Goal: Information Seeking & Learning: Learn about a topic

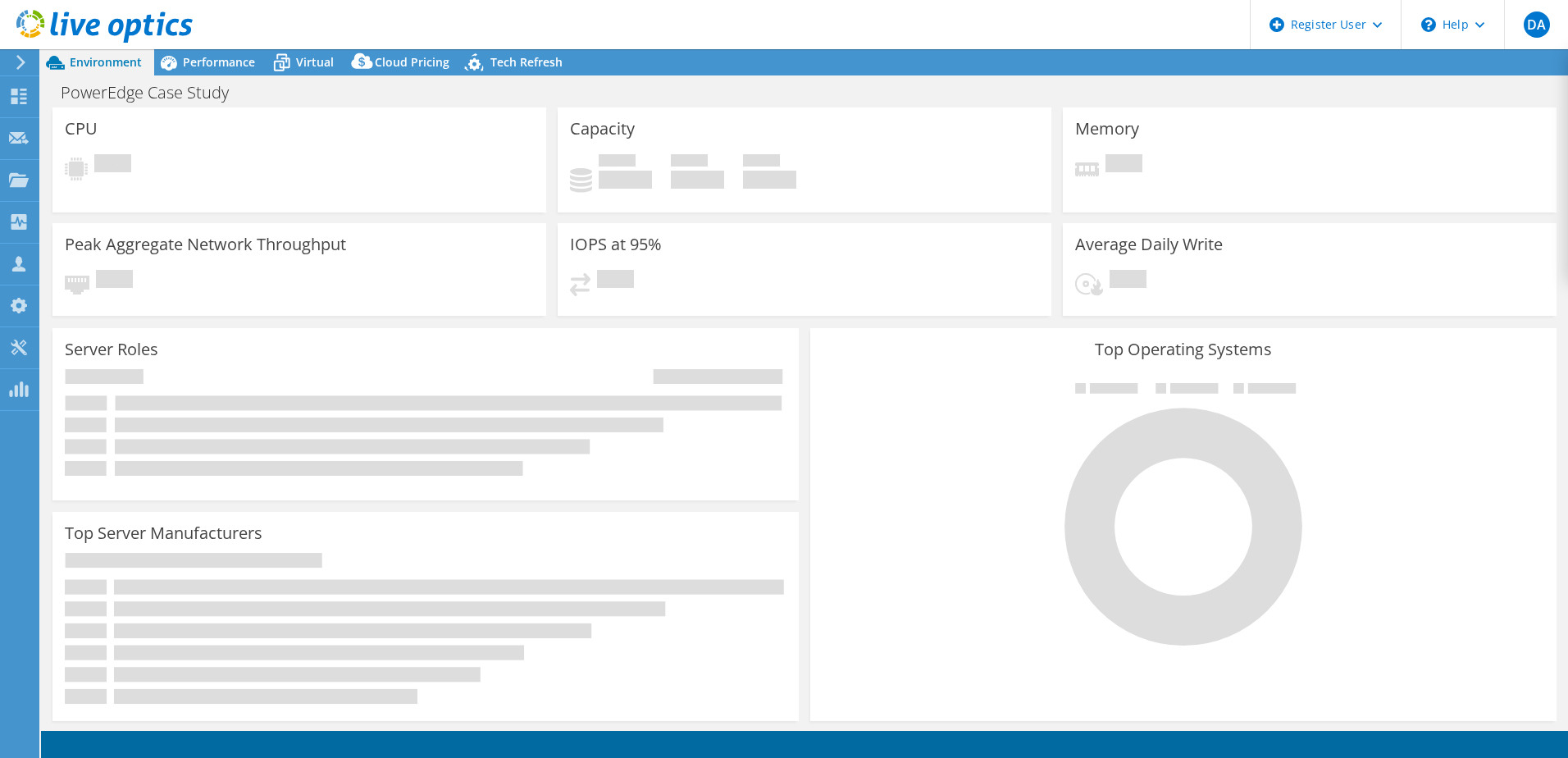
select select "USD"
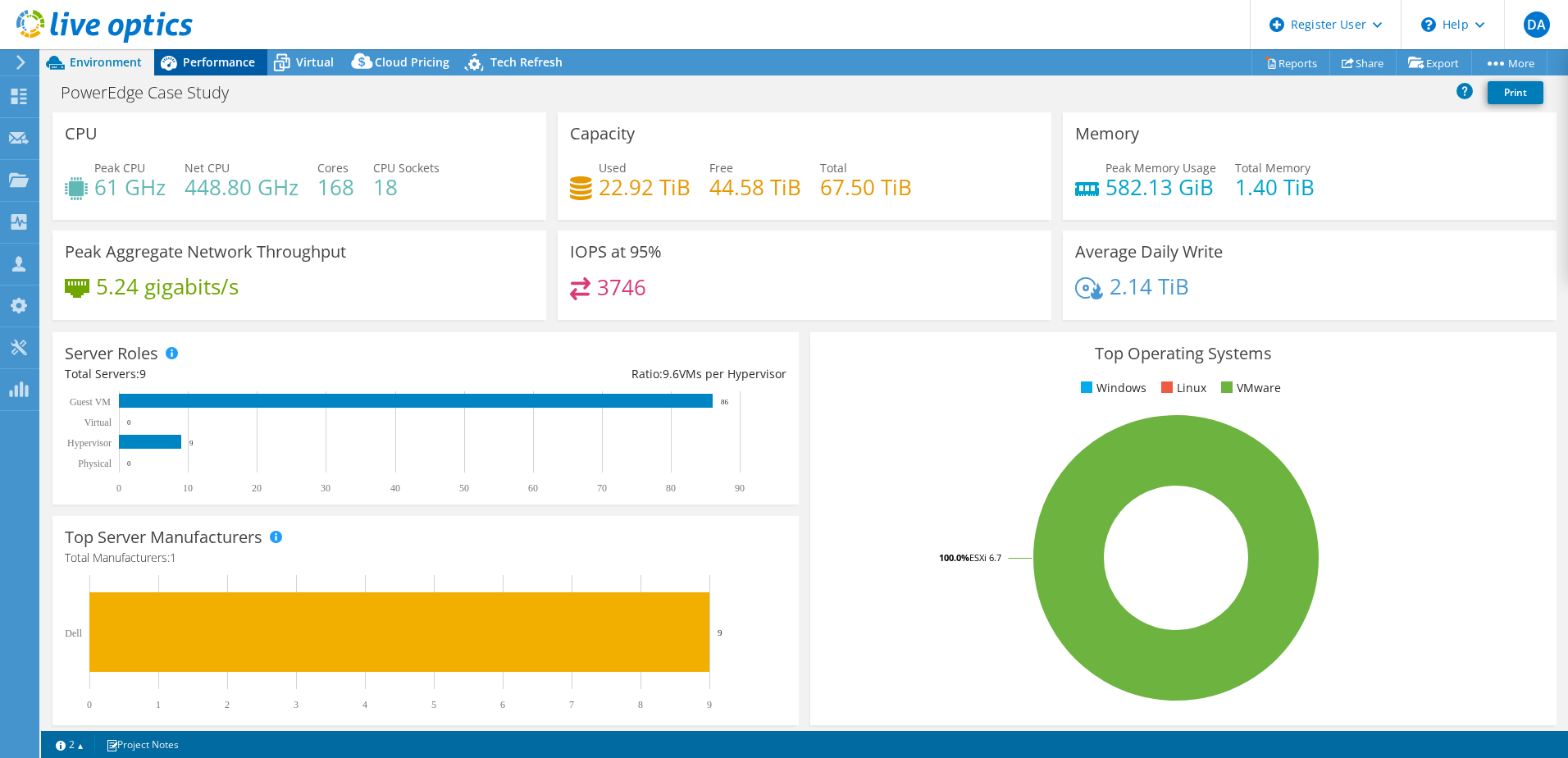
click at [216, 66] on span "Performance" at bounding box center [219, 62] width 72 height 15
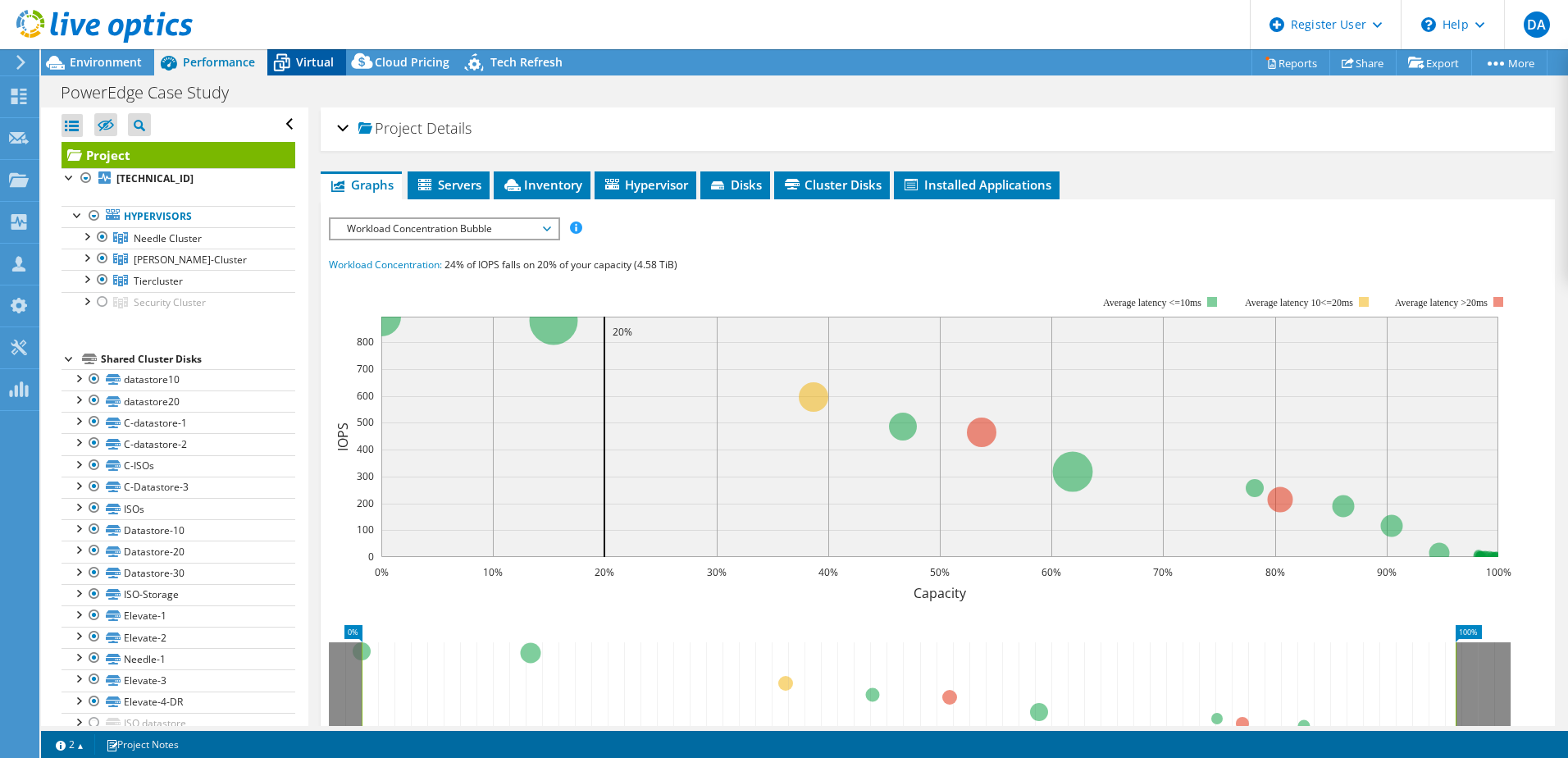
click at [294, 62] on icon at bounding box center [282, 63] width 29 height 29
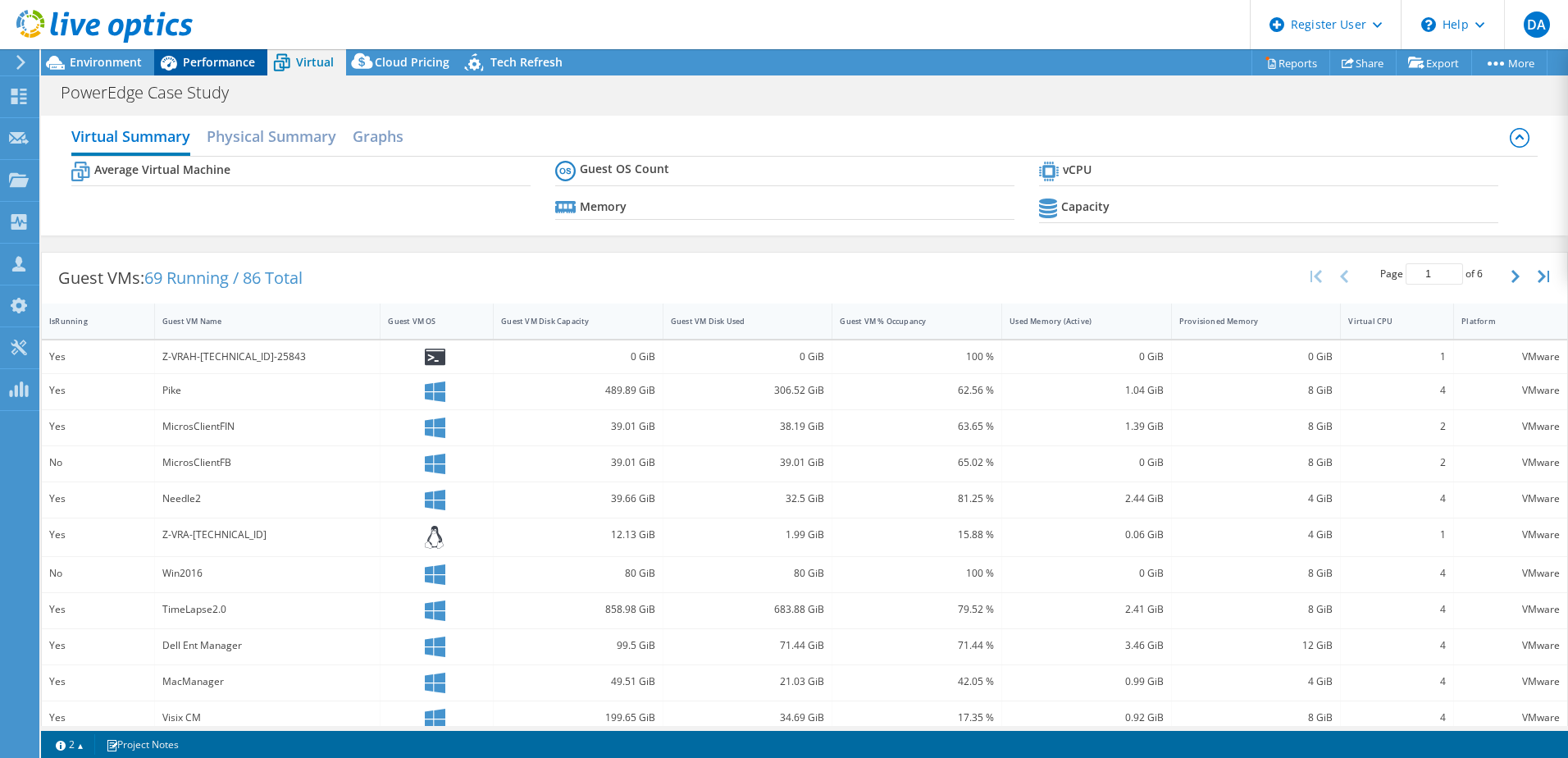
click at [190, 66] on span "Performance" at bounding box center [219, 62] width 72 height 15
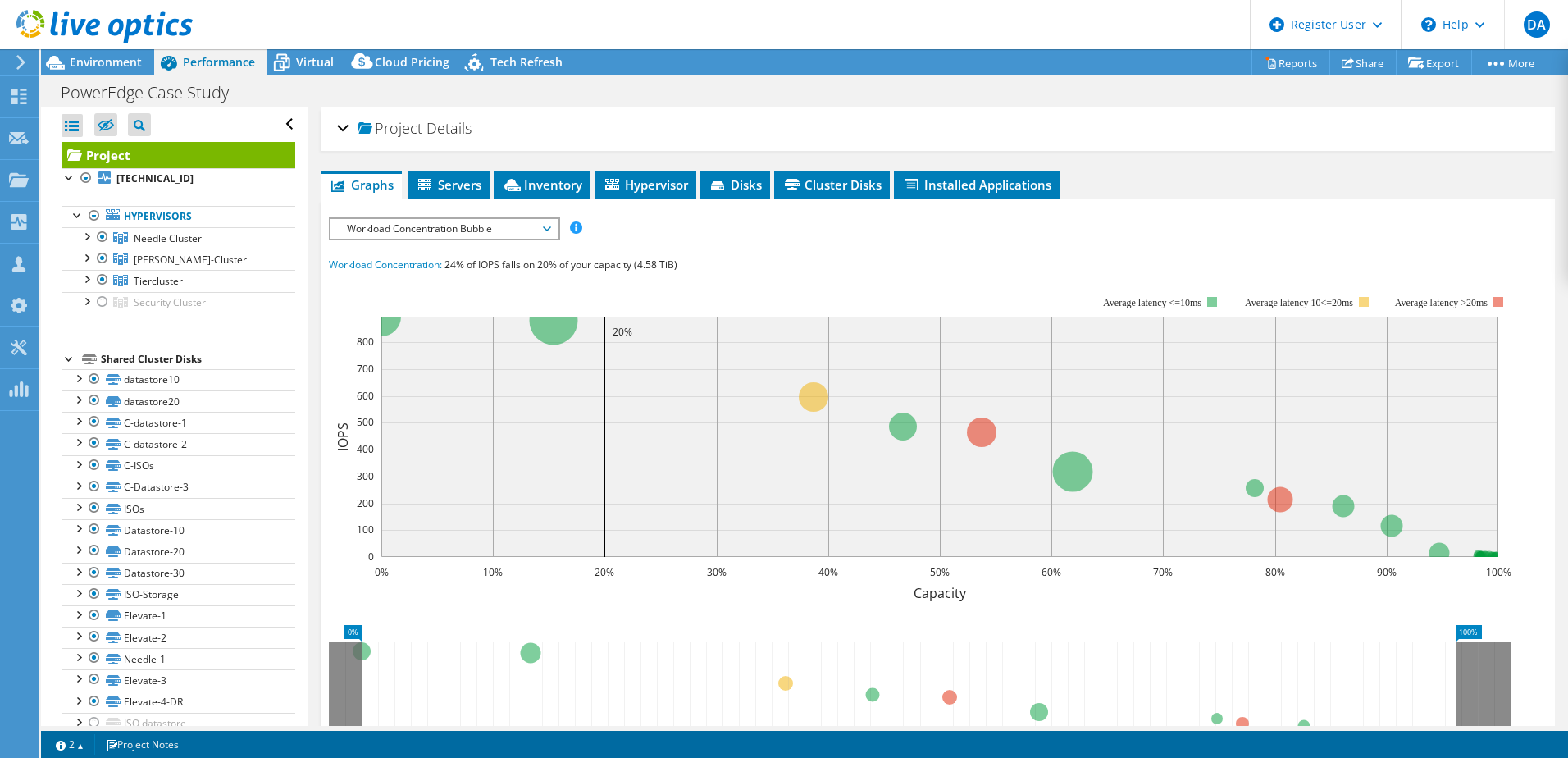
click at [997, 243] on div "IOPS Disk Throughput IO Size Latency Queue Depth CPU Percentage Memory Page Fau…" at bounding box center [938, 520] width 1218 height 607
click at [424, 124] on h2 "Project Details" at bounding box center [405, 128] width 135 height 33
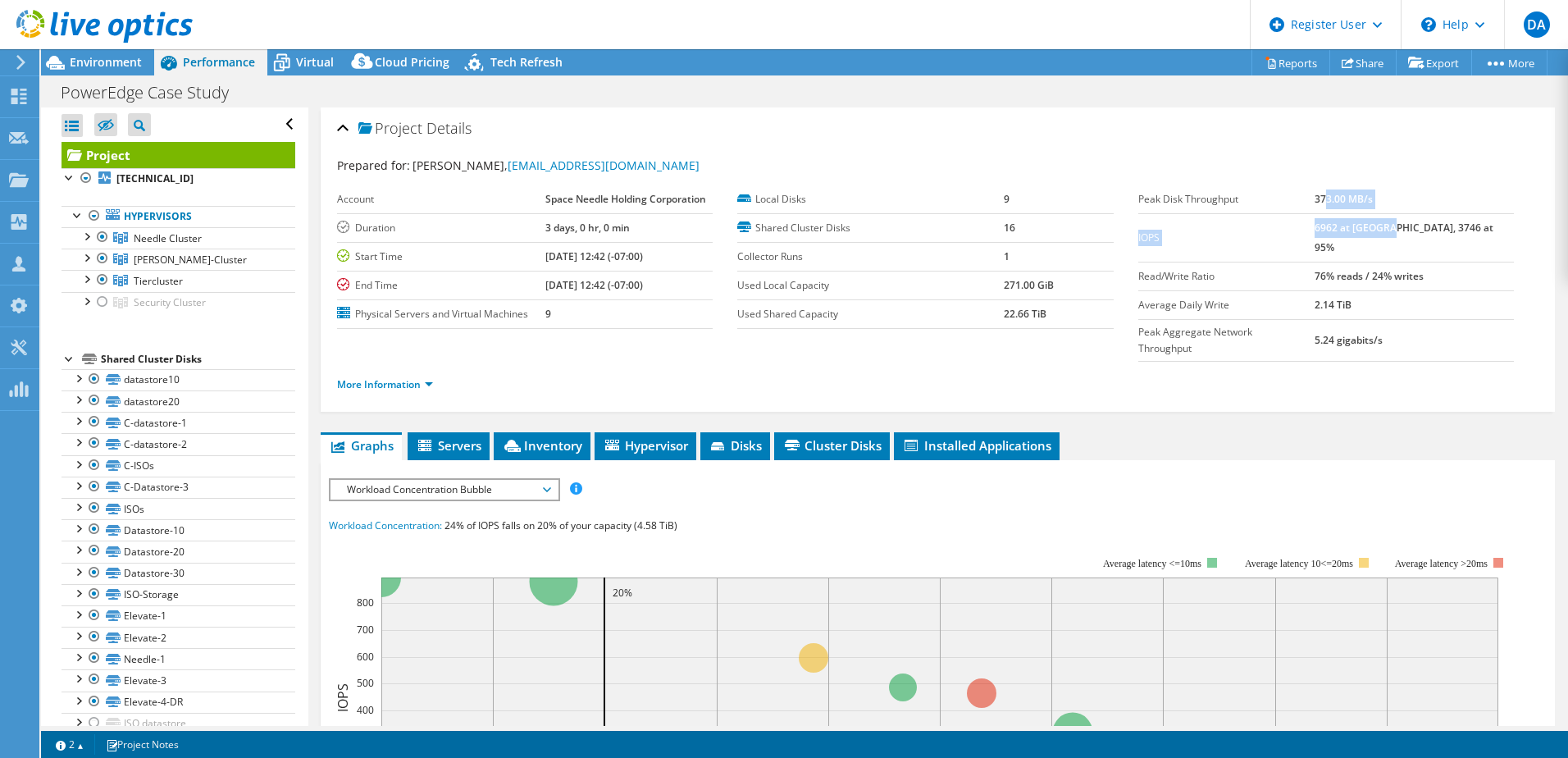
drag, startPoint x: 1360, startPoint y: 210, endPoint x: 1423, endPoint y: 221, distance: 64.0
click at [1423, 221] on tbody "Peak Disk Throughput 373.00 MB/s IOPS 6962 at [GEOGRAPHIC_DATA], 3746 at 95% Re…" at bounding box center [1326, 273] width 376 height 176
drag, startPoint x: 1423, startPoint y: 221, endPoint x: 1317, endPoint y: 301, distance: 132.8
click at [1315, 319] on td "Peak Aggregate Network Throughput" at bounding box center [1226, 340] width 176 height 42
click at [392, 376] on li "More Information" at bounding box center [390, 384] width 106 height 18
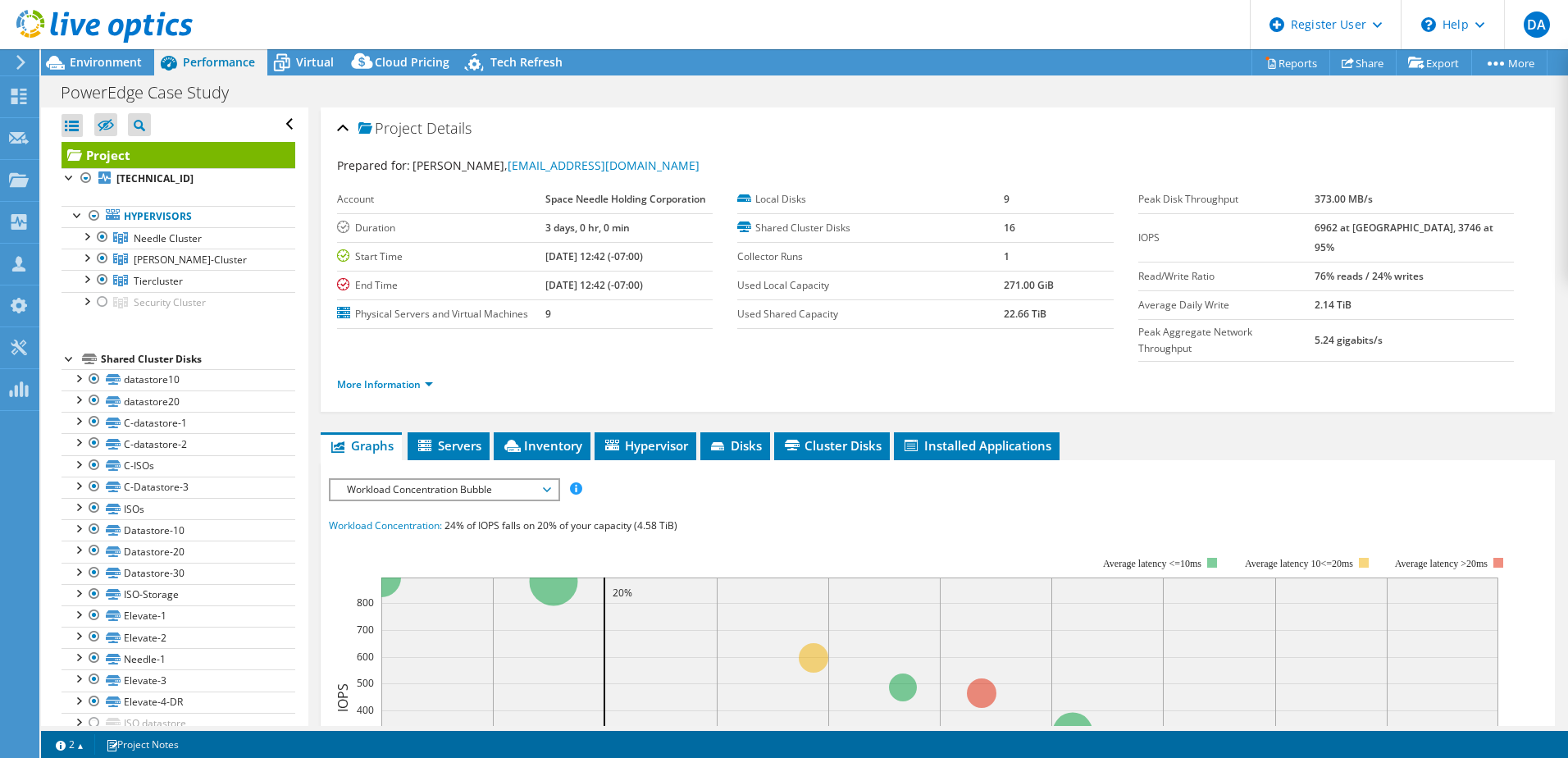
click at [380, 376] on li "More Information" at bounding box center [390, 384] width 106 height 18
click at [408, 377] on link "More Information" at bounding box center [385, 384] width 96 height 14
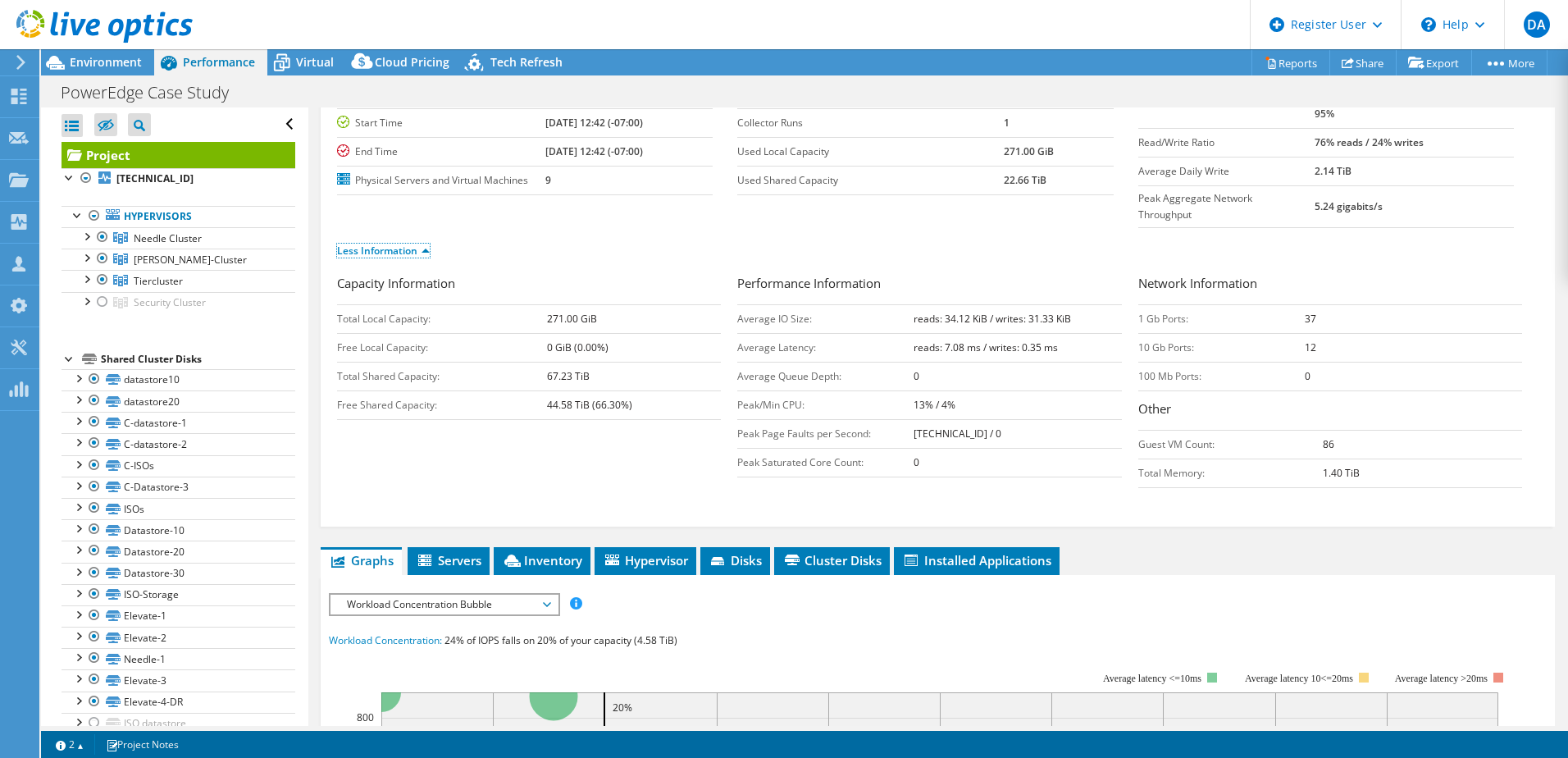
scroll to position [135, 0]
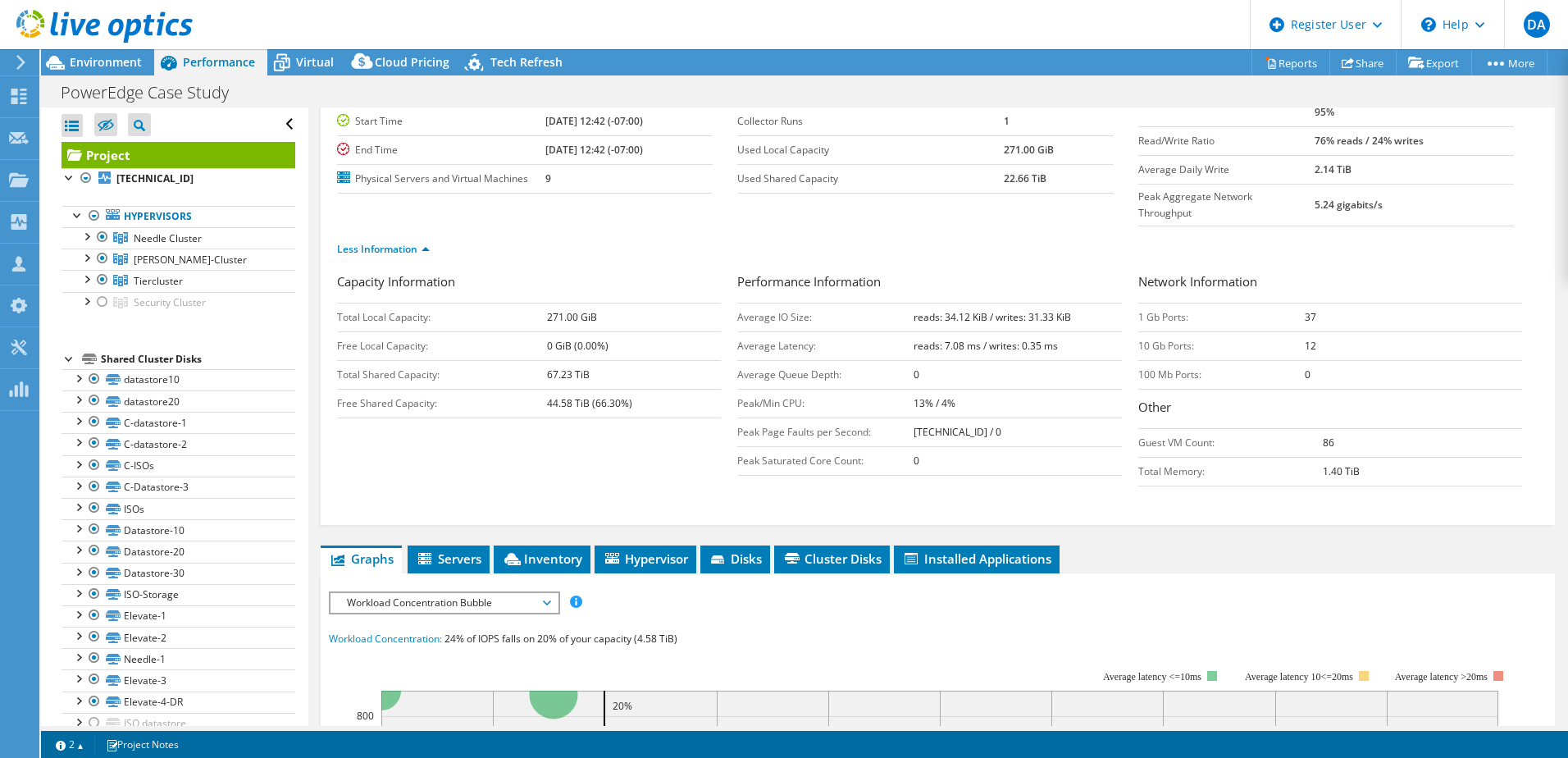
click at [516, 593] on span "Workload Concentration Bubble" at bounding box center [444, 602] width 210 height 20
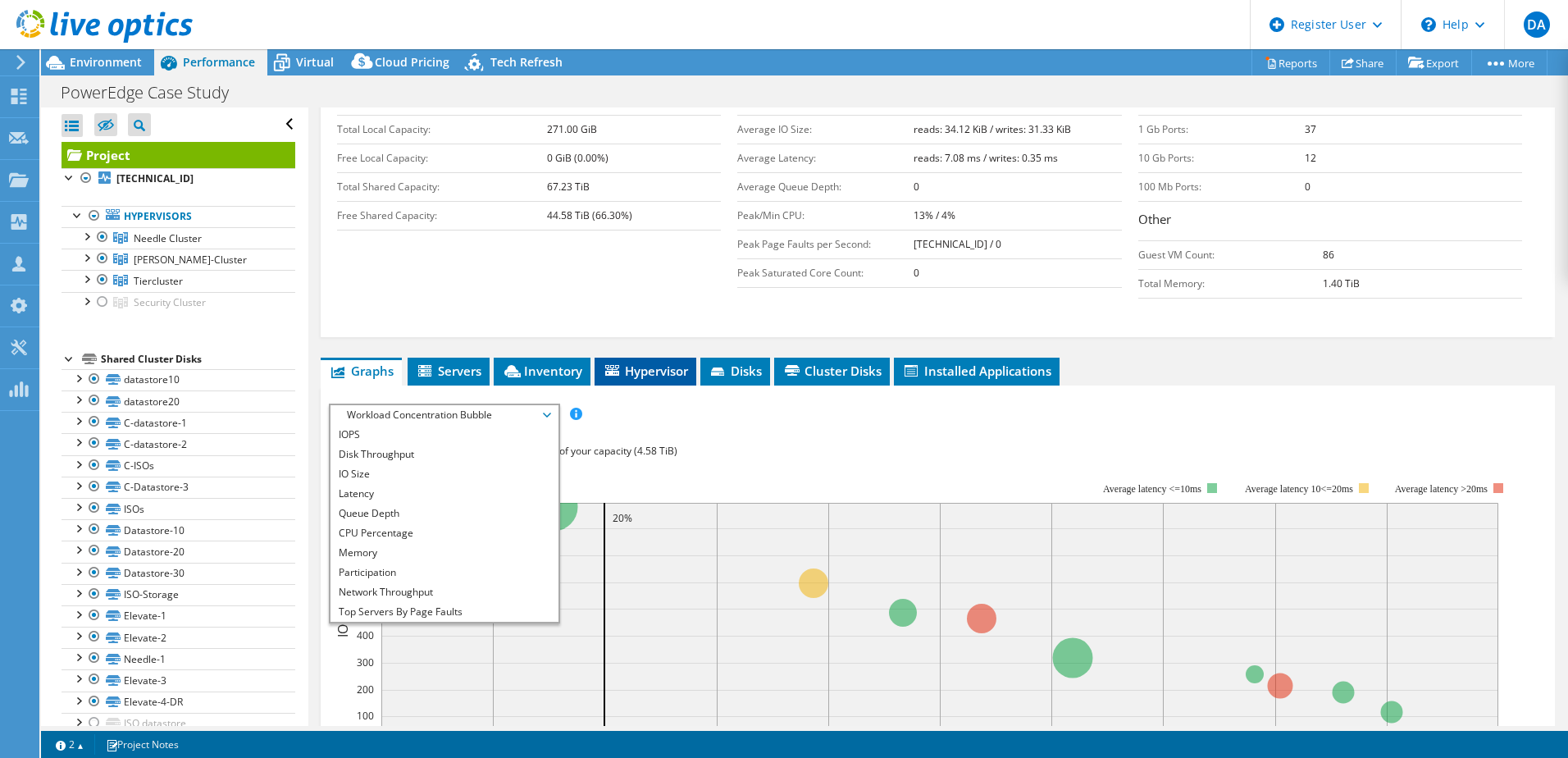
scroll to position [325, 0]
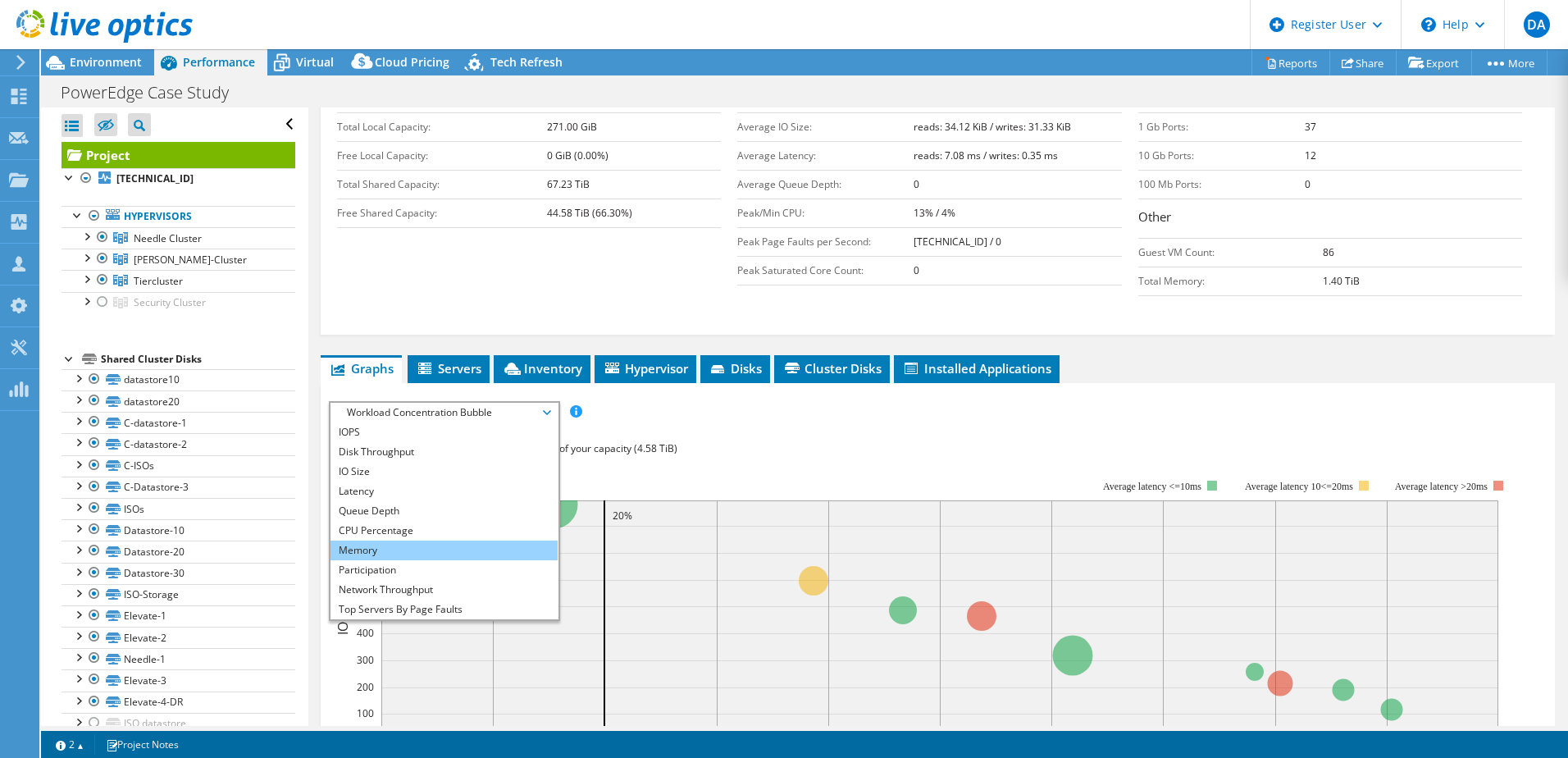
click at [415, 541] on li "Memory" at bounding box center [444, 550] width 227 height 20
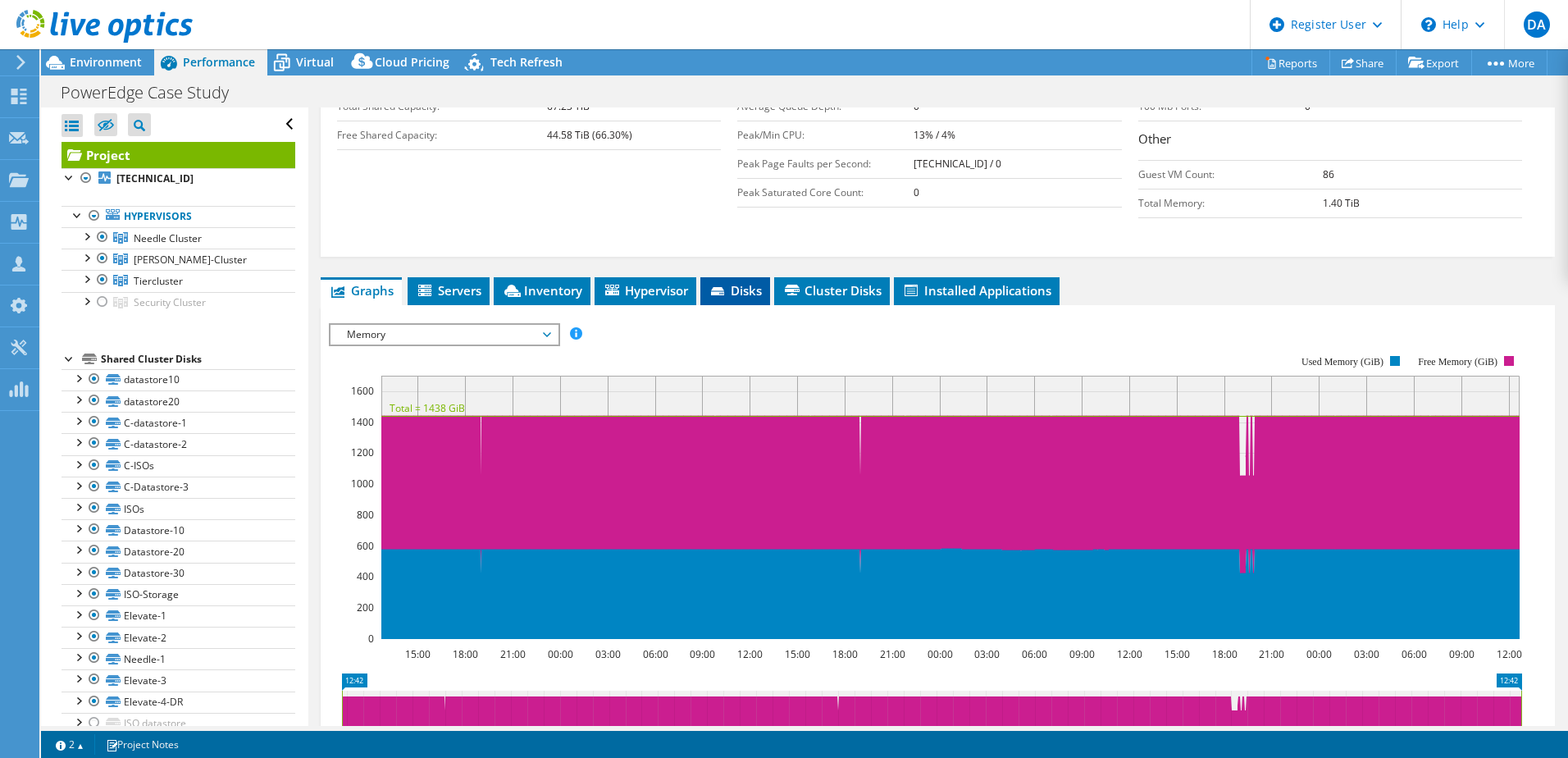
scroll to position [445, 0]
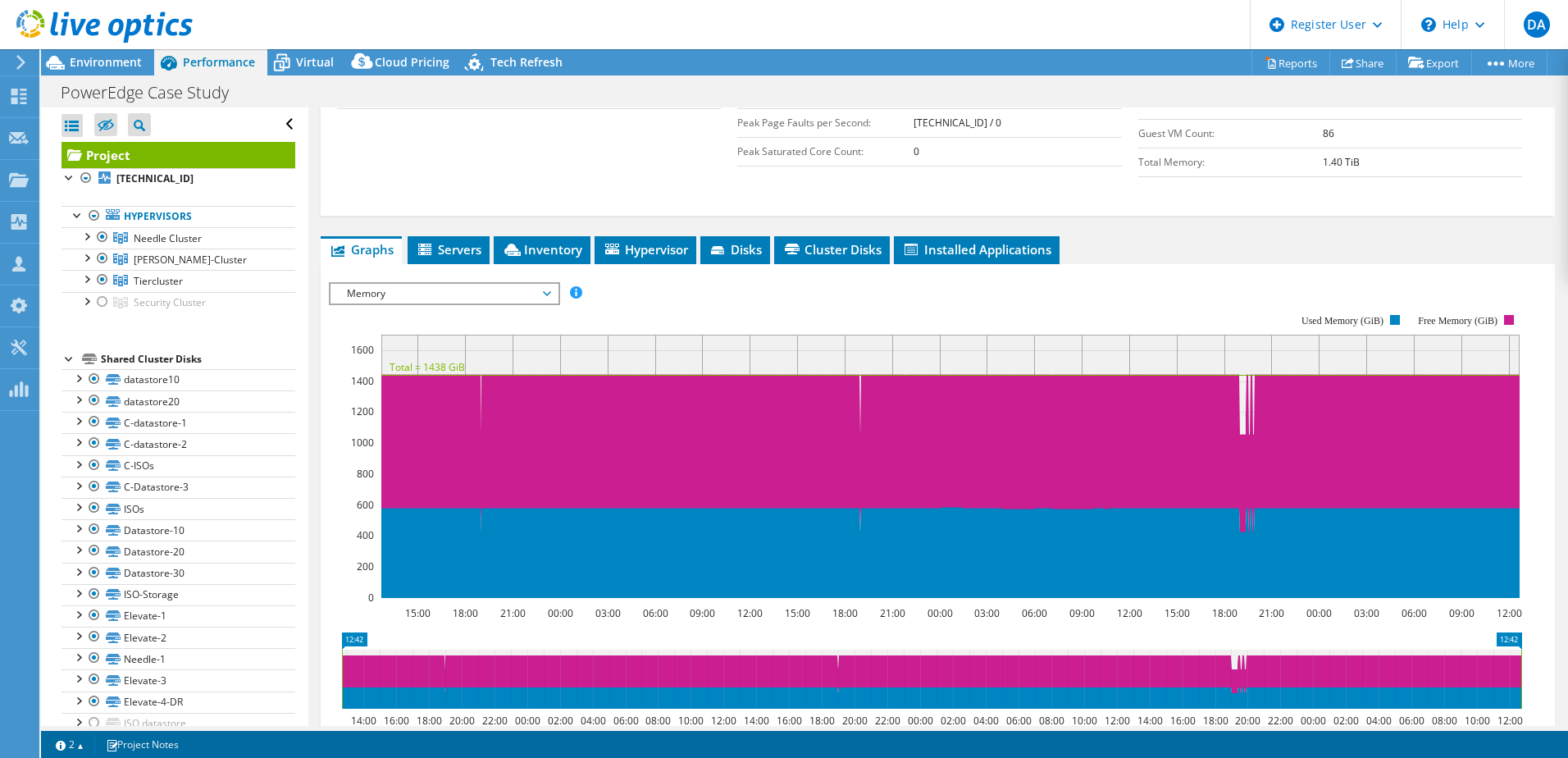
click at [396, 284] on span "Memory" at bounding box center [444, 293] width 210 height 20
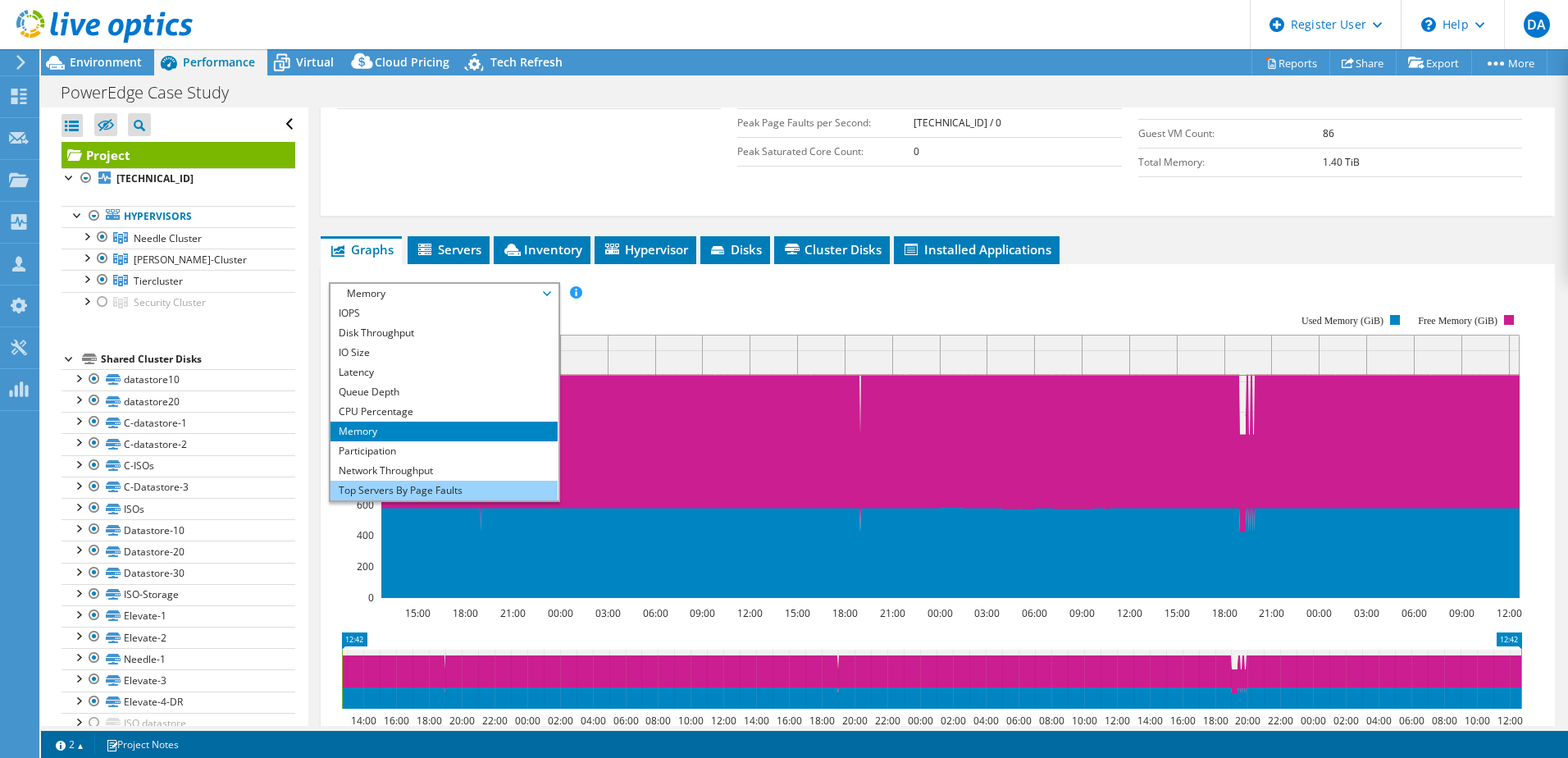
click at [406, 480] on li "Top Servers By Page Faults" at bounding box center [444, 490] width 227 height 20
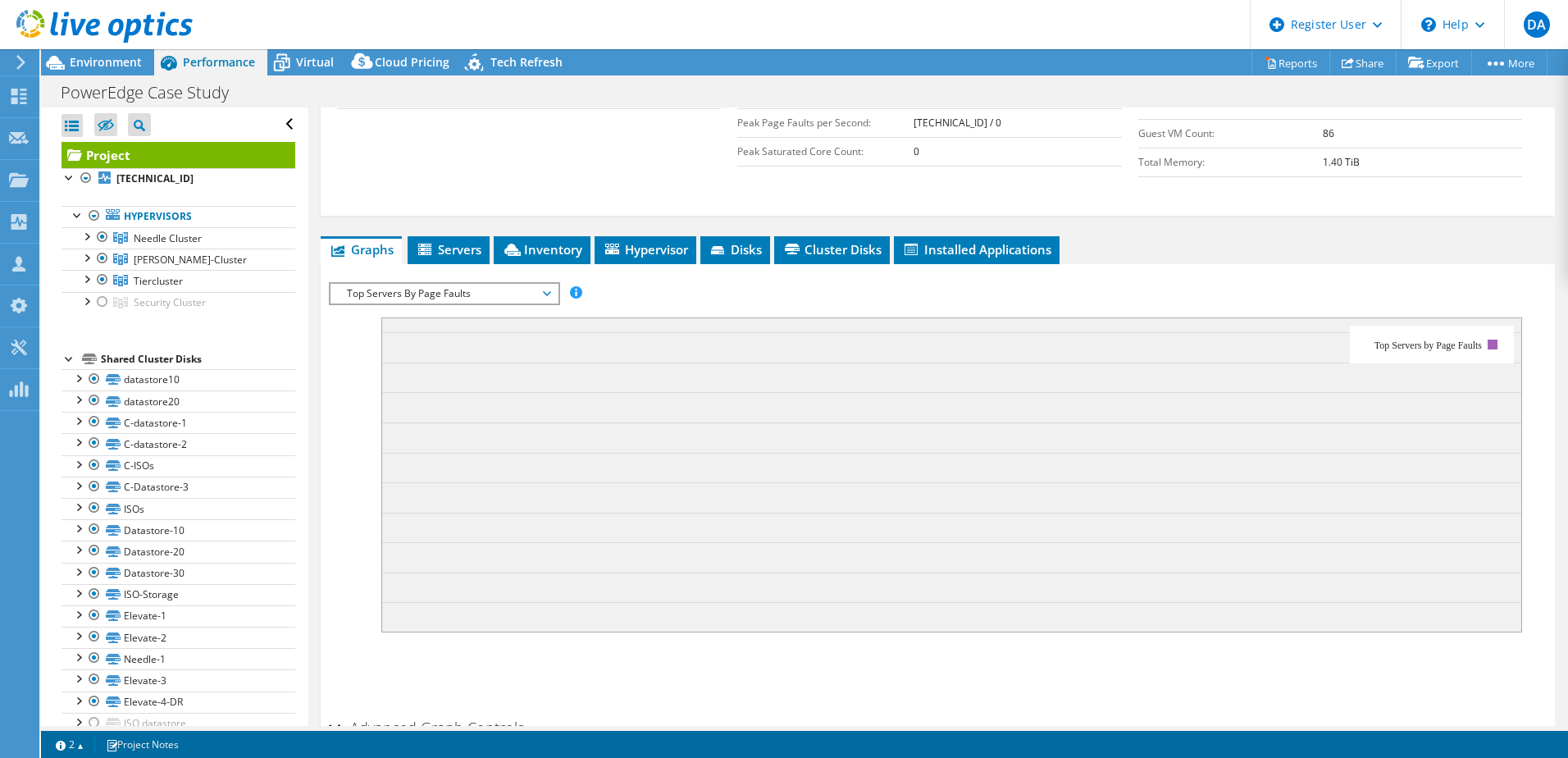
click at [375, 284] on span "Top Servers By Page Faults" at bounding box center [444, 293] width 210 height 20
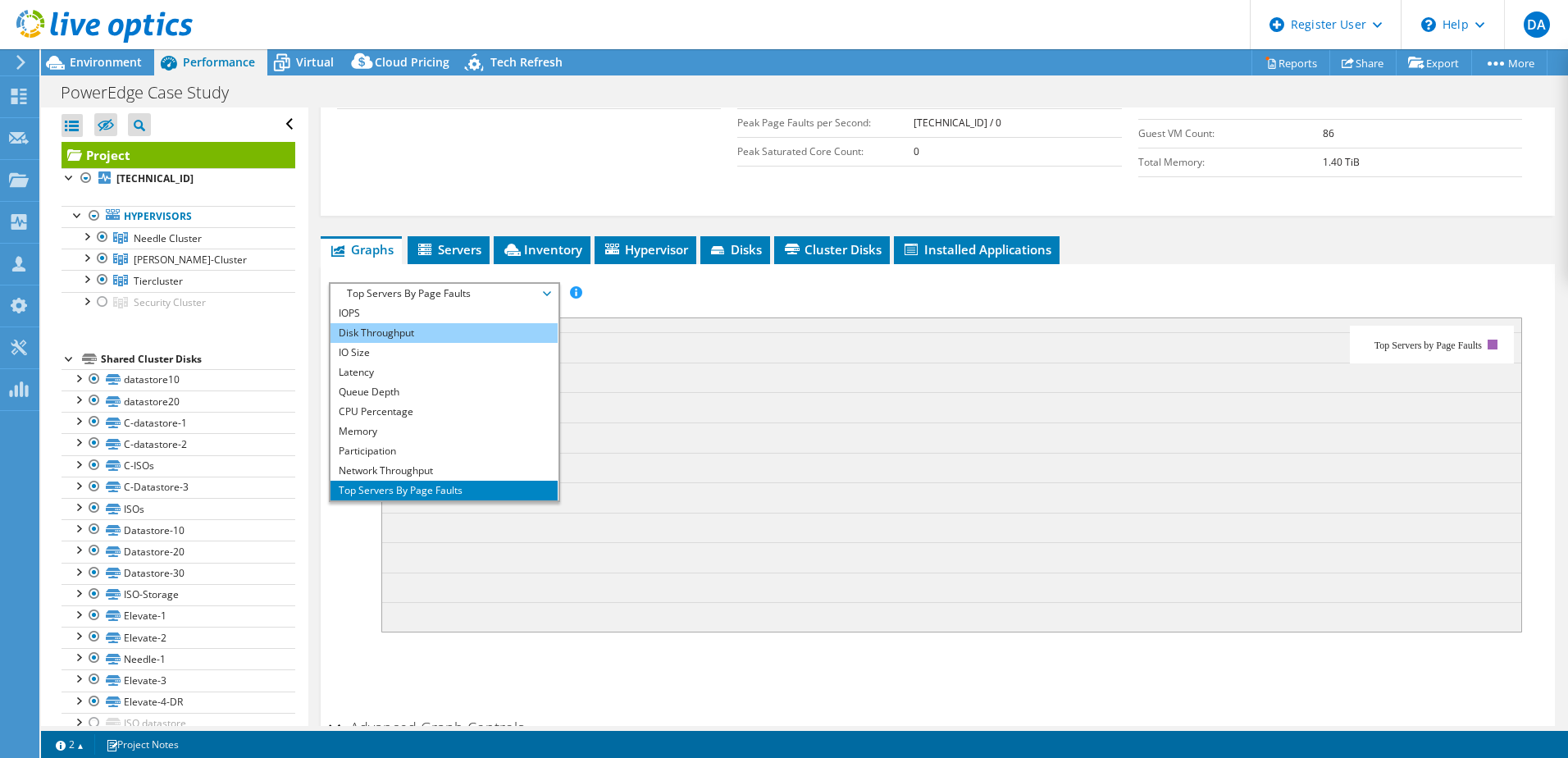
click at [398, 323] on li "Disk Throughput" at bounding box center [444, 332] width 227 height 20
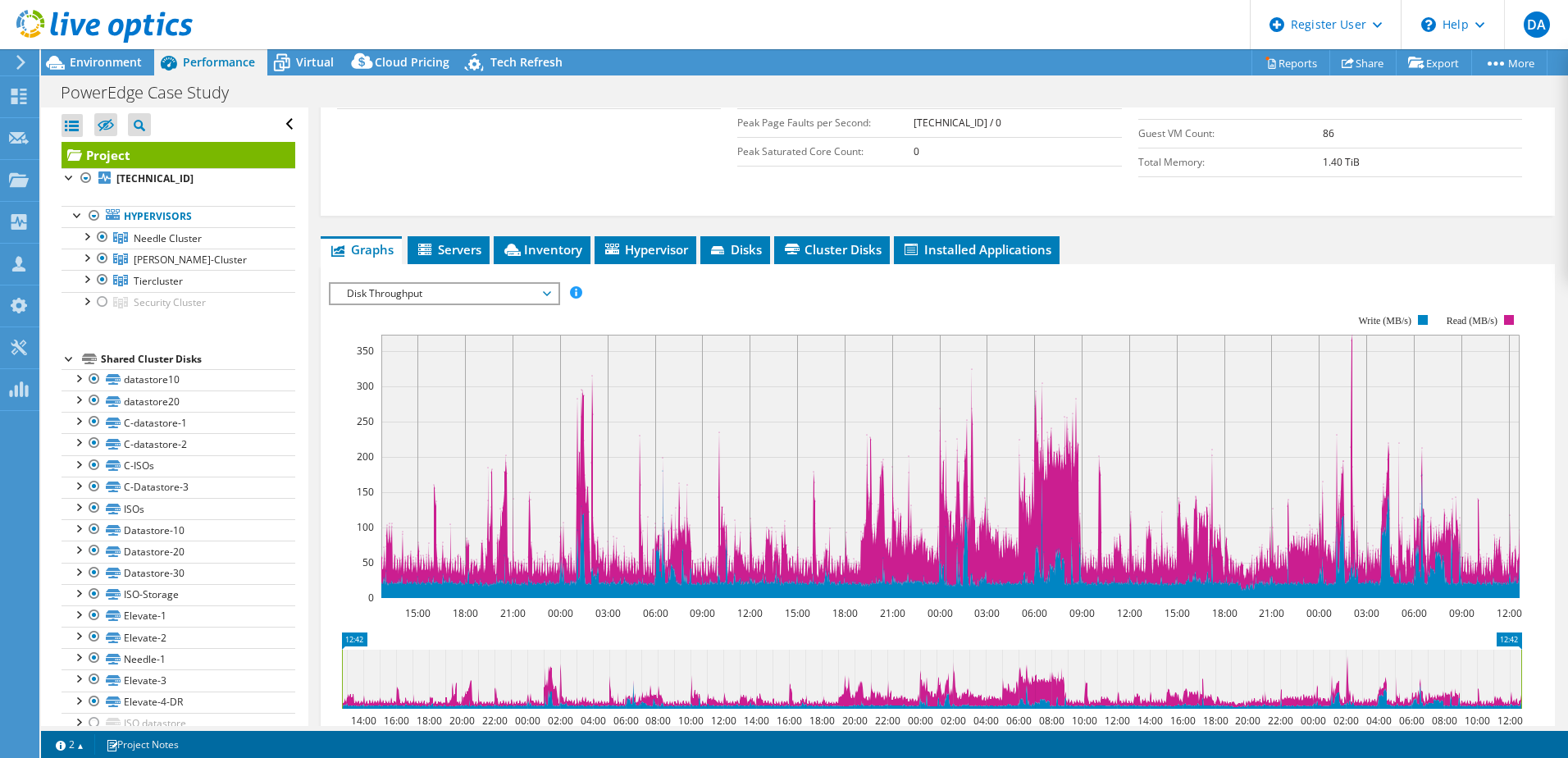
click at [347, 284] on span "Disk Throughput" at bounding box center [444, 293] width 210 height 20
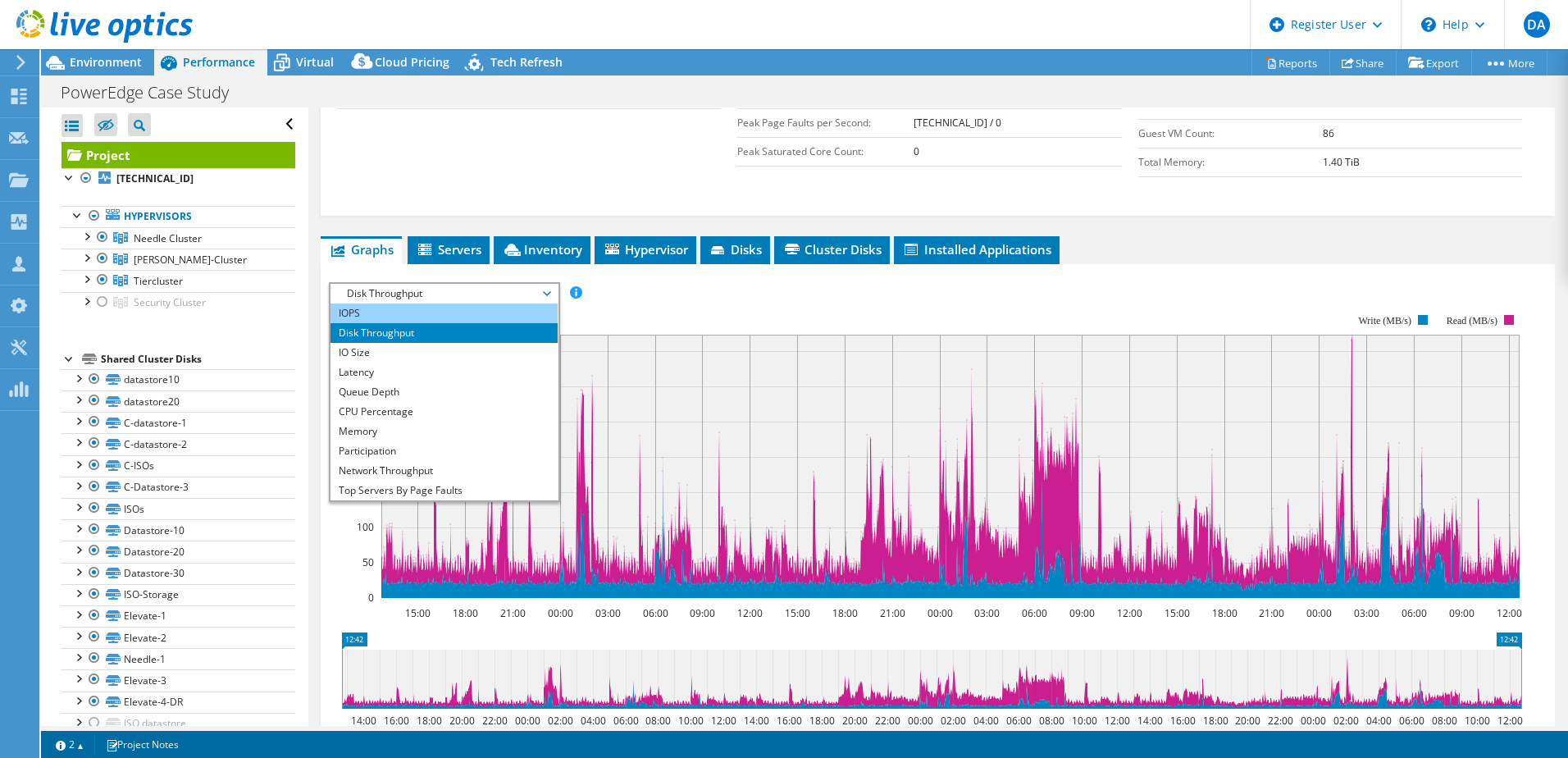
click at [374, 303] on li "IOPS" at bounding box center [444, 313] width 227 height 20
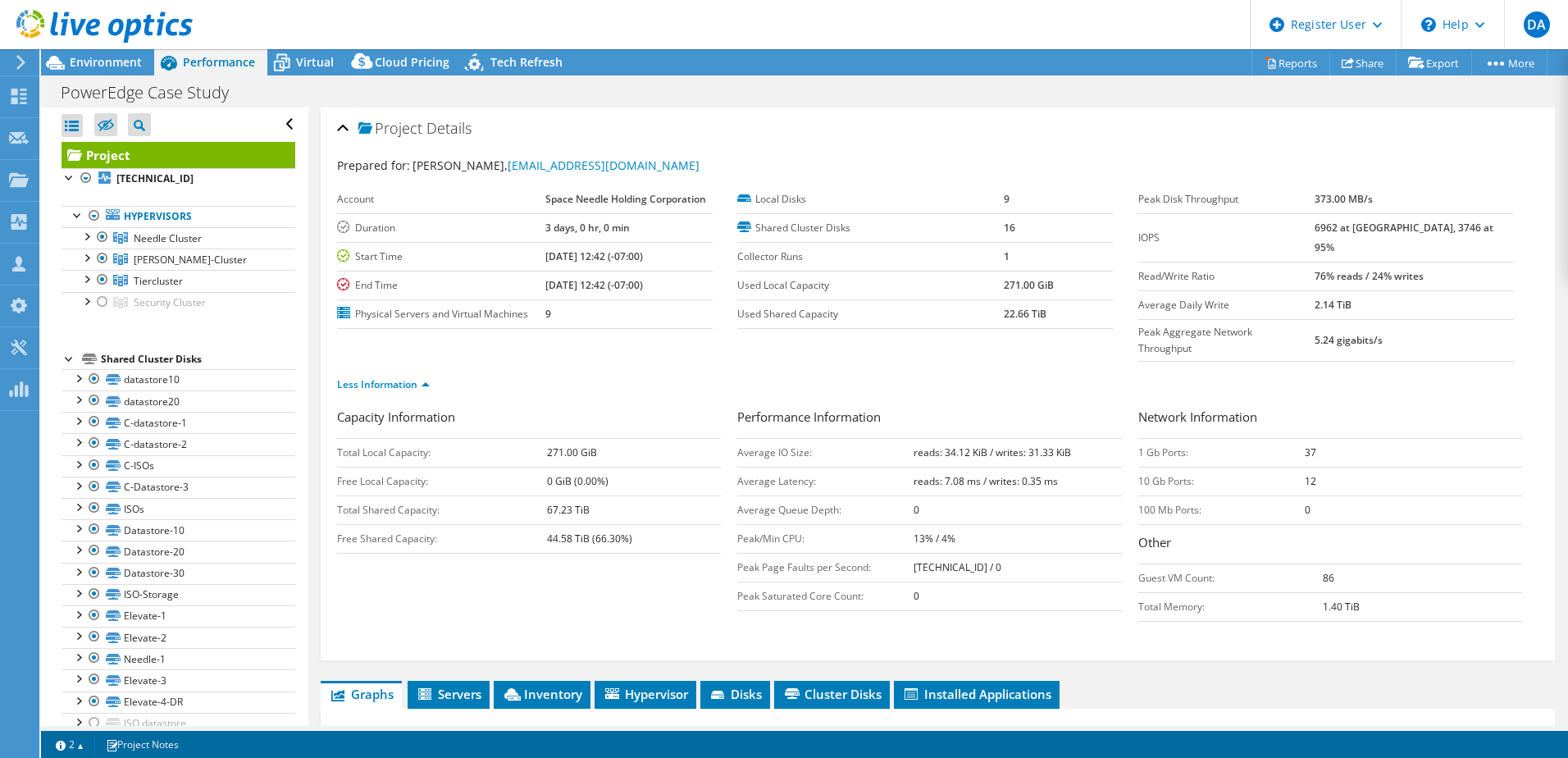
scroll to position [1, 0]
click at [144, 76] on div "PowerEdge Case Study Print" at bounding box center [804, 92] width 1527 height 32
click at [129, 67] on span "Environment" at bounding box center [106, 62] width 72 height 15
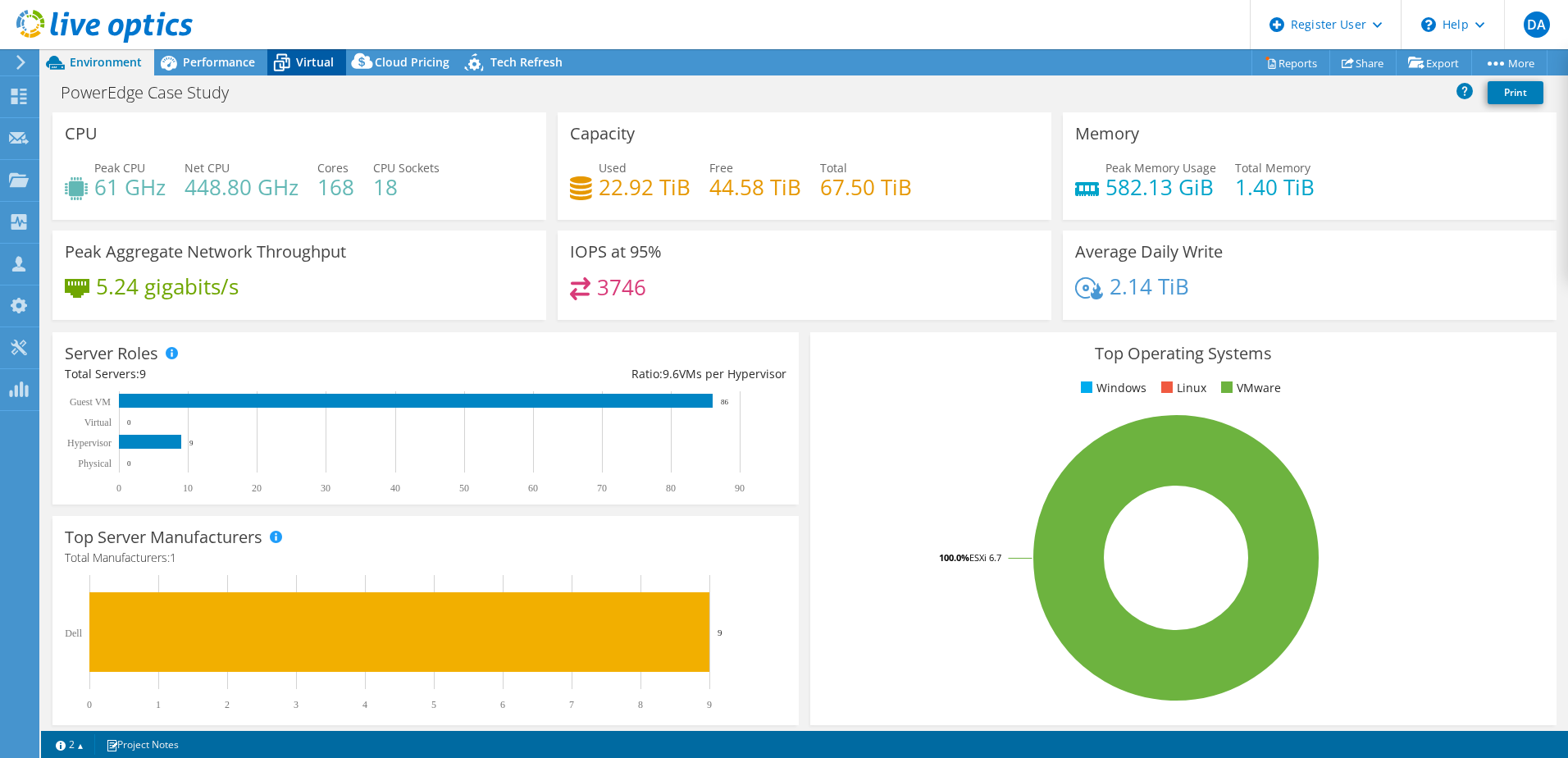
click at [337, 64] on div "Virtual" at bounding box center [307, 62] width 78 height 26
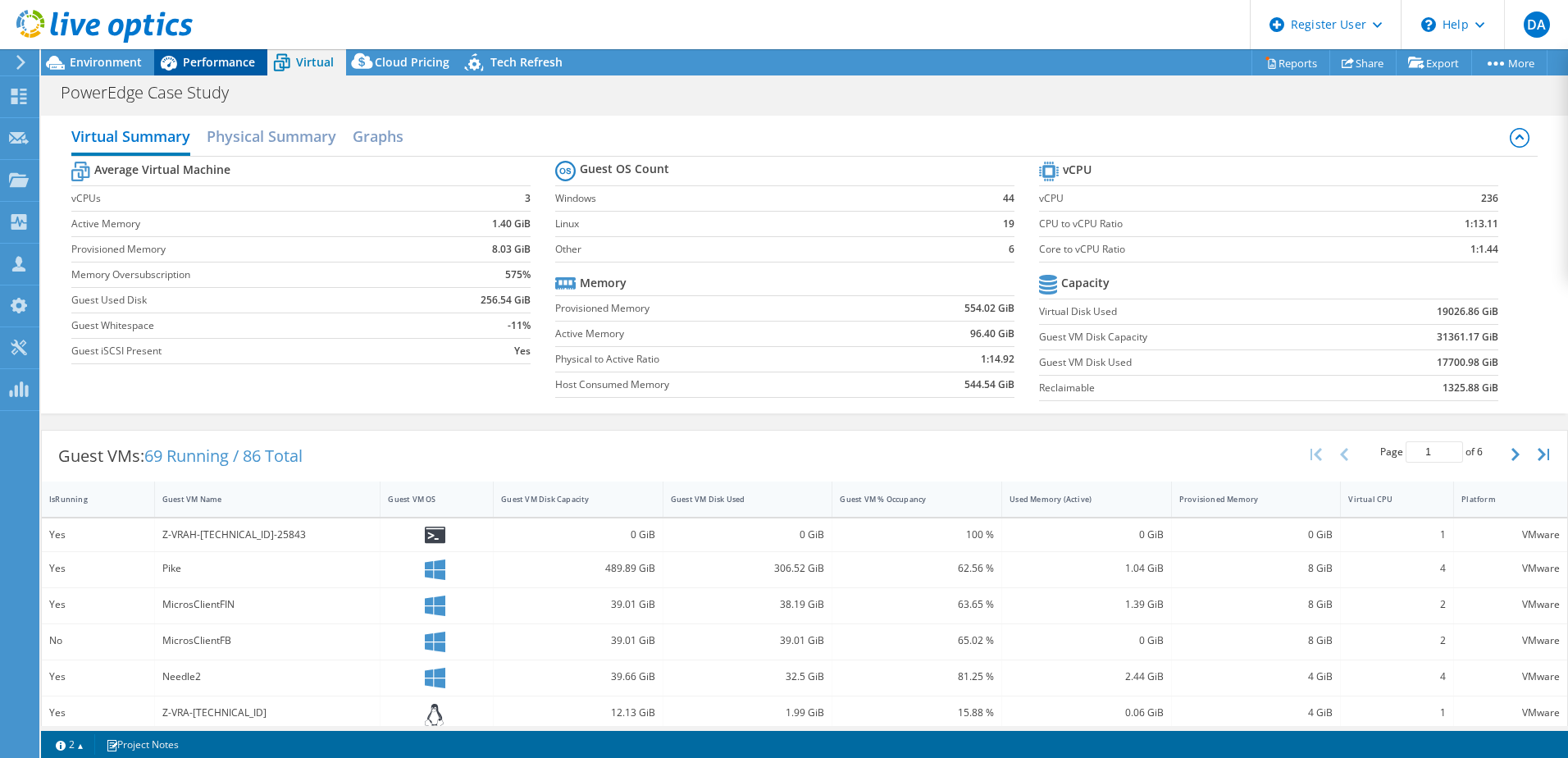
click at [247, 60] on span "Performance" at bounding box center [219, 62] width 72 height 15
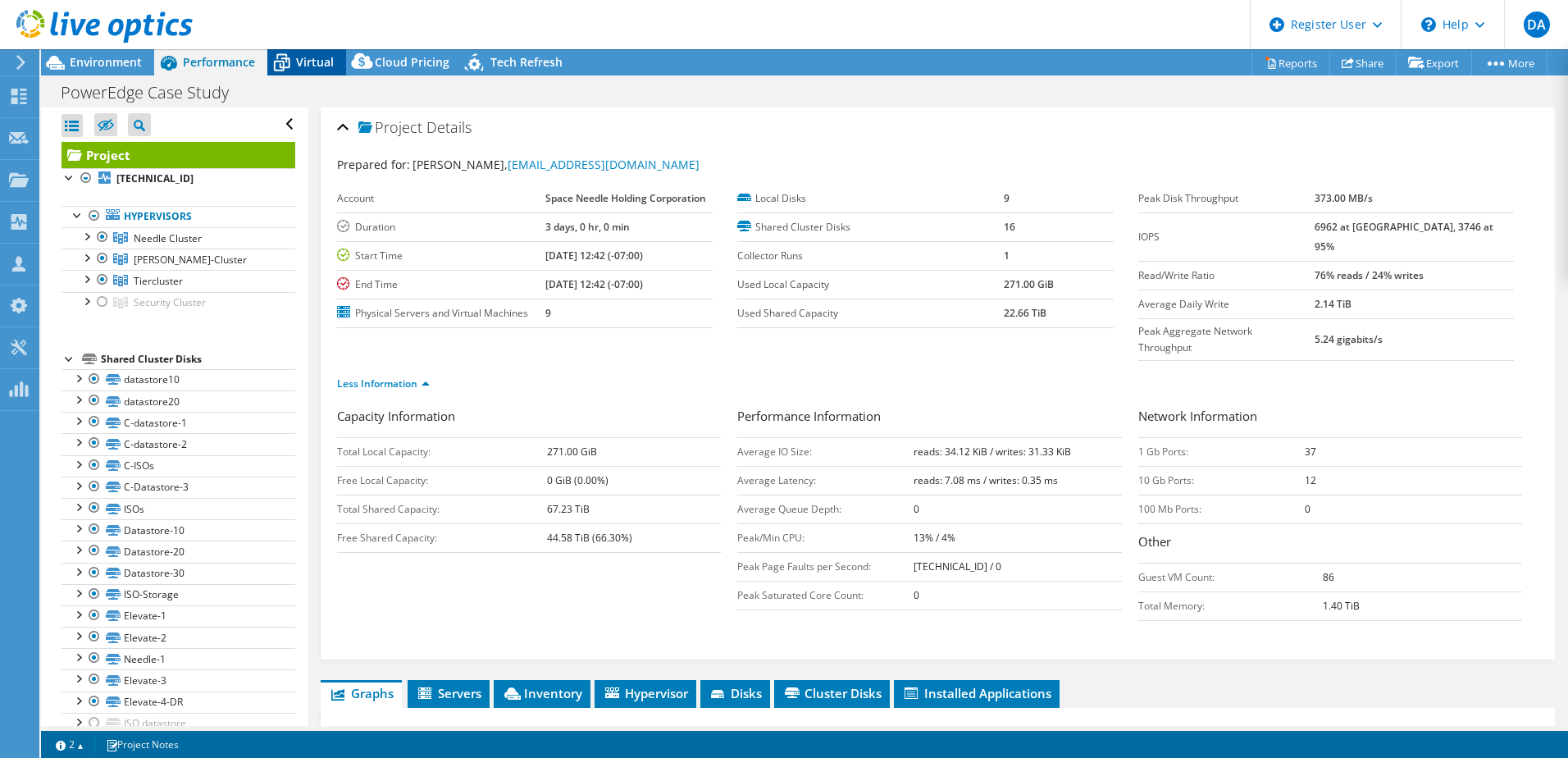
click at [307, 66] on span "Virtual" at bounding box center [315, 62] width 37 height 15
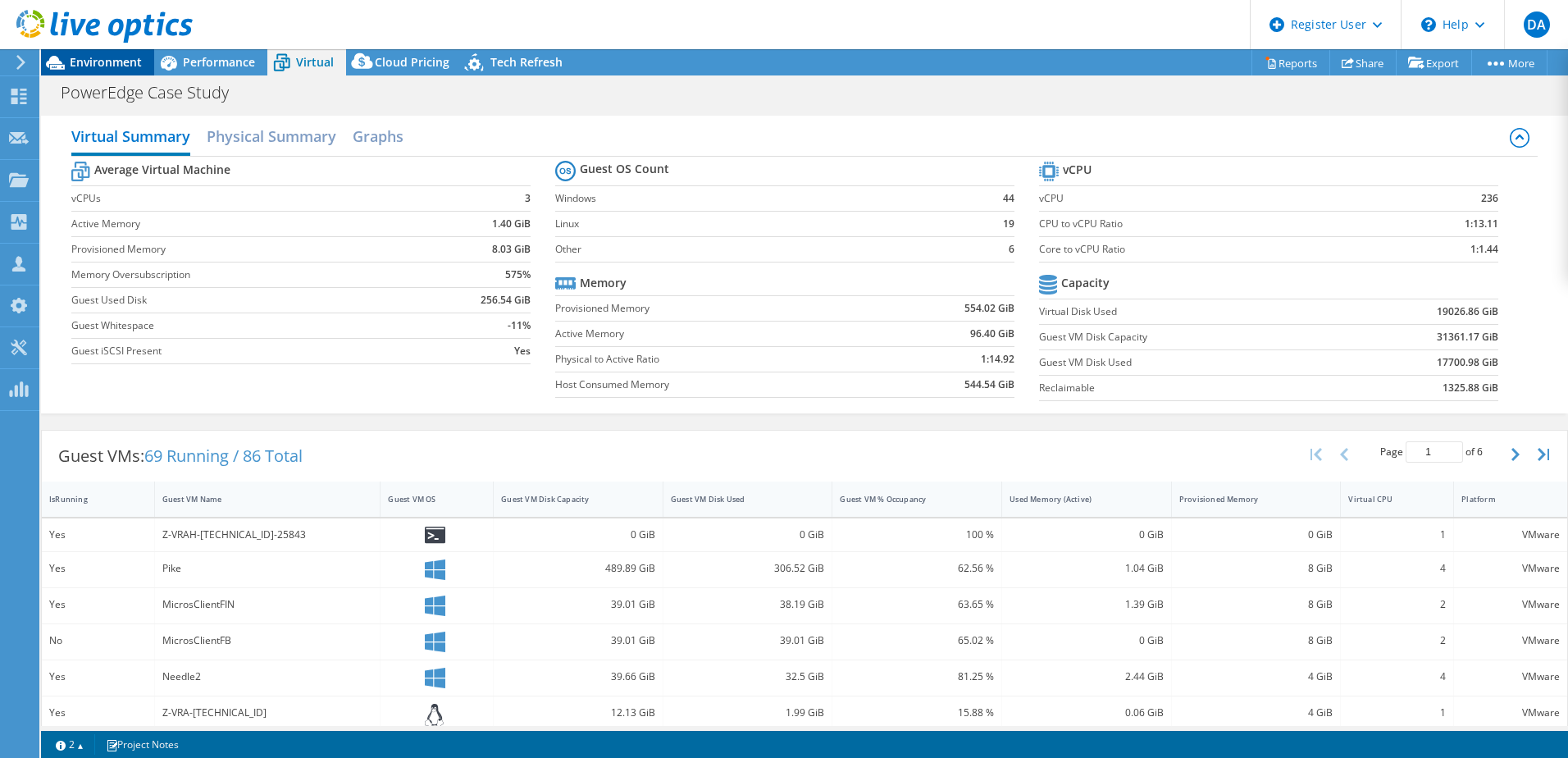
click at [106, 63] on span "Environment" at bounding box center [106, 62] width 72 height 15
